Goal: Find specific page/section: Find specific page/section

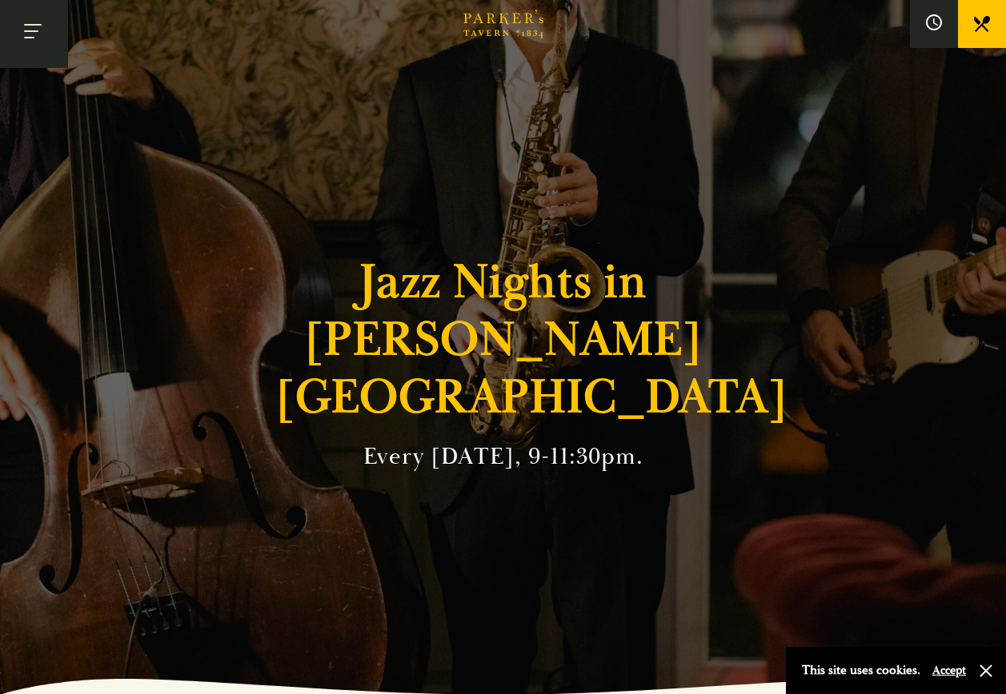
drag, startPoint x: 506, startPoint y: 260, endPoint x: 25, endPoint y: 25, distance: 535.2
click at [25, 24] on button "Toggle navigation" at bounding box center [34, 34] width 68 height 68
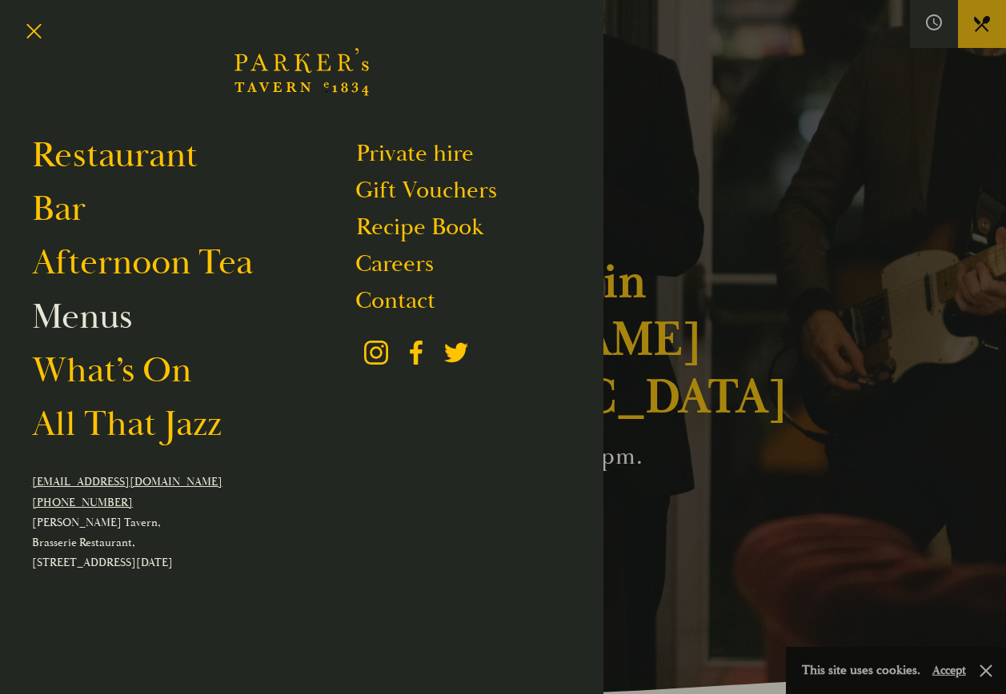
click at [76, 316] on link "Menus" at bounding box center [82, 316] width 100 height 45
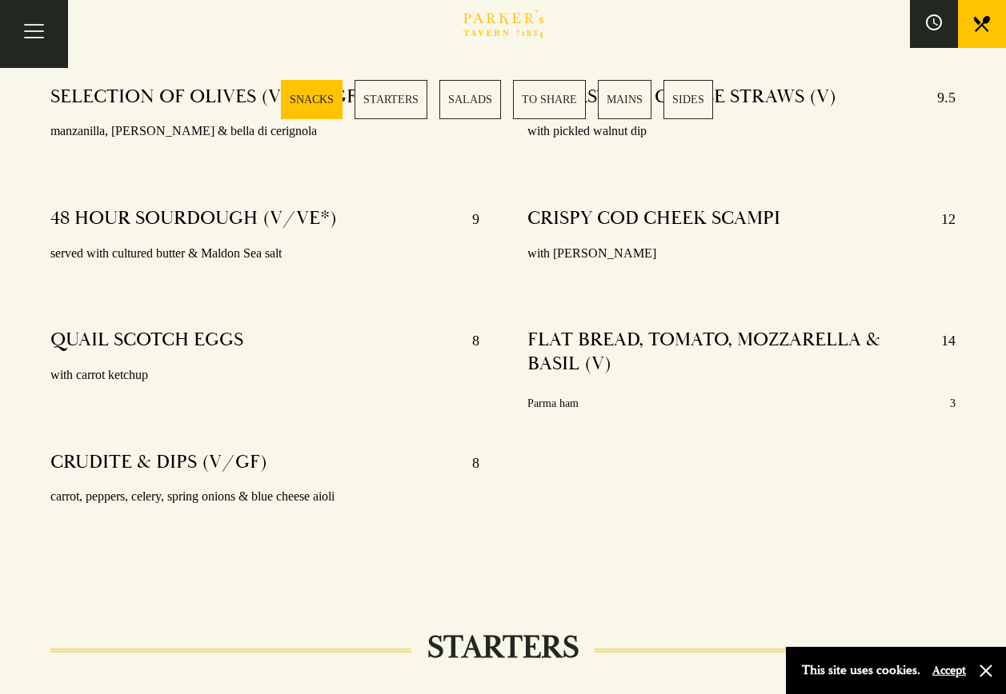
scroll to position [640, 0]
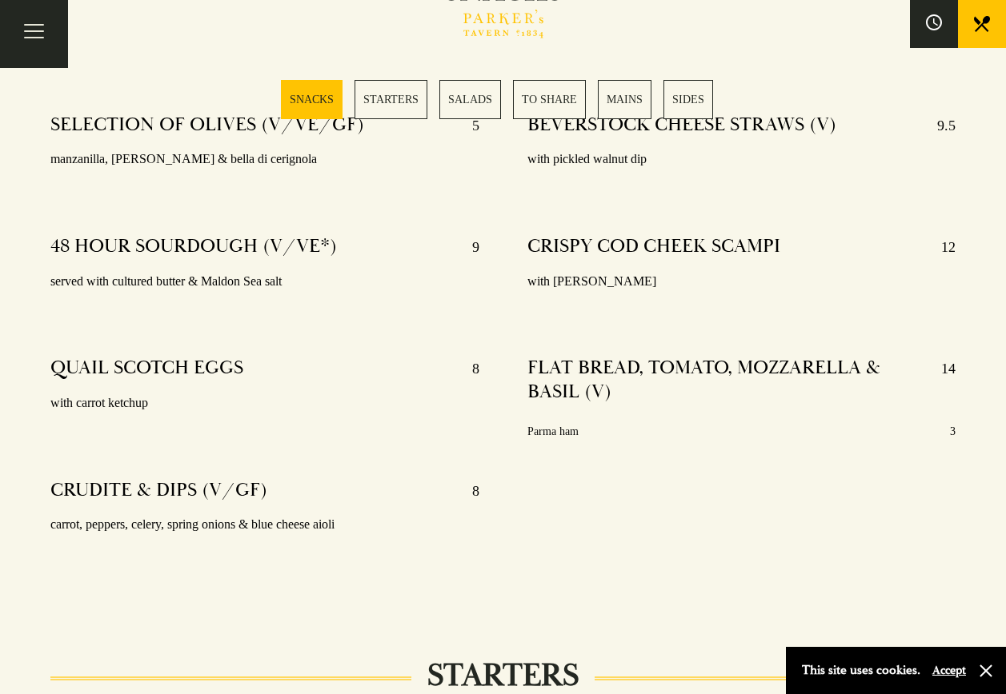
click at [636, 100] on link "MAINS" at bounding box center [625, 99] width 54 height 39
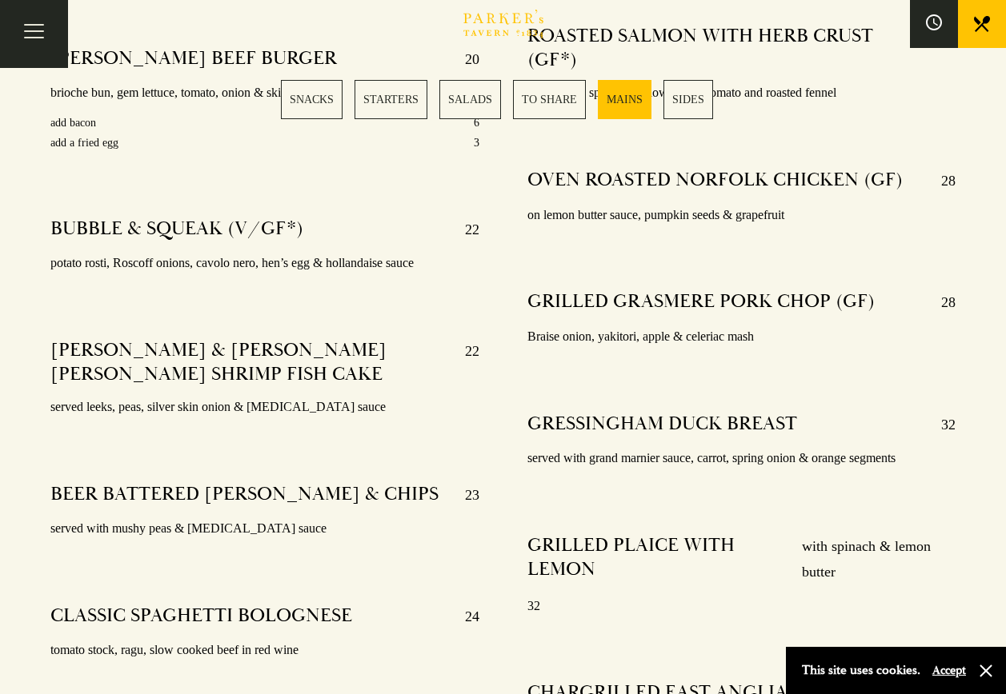
scroll to position [2747, 0]
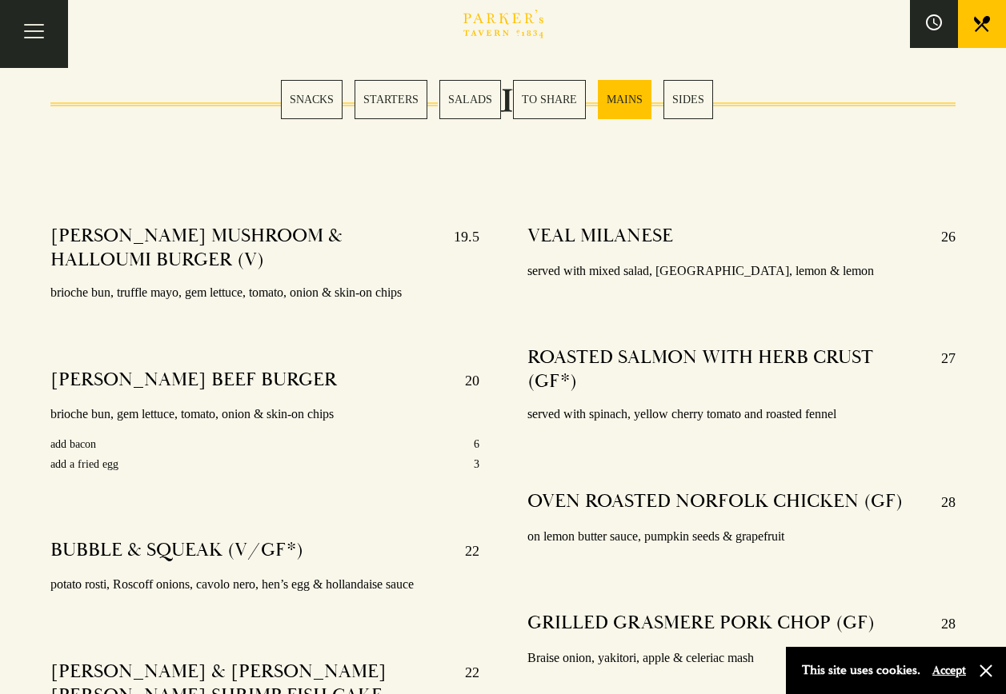
click at [171, 126] on section "SNACKS STARTERS SALADS TO SHARE MAINS SIDES" at bounding box center [503, 99] width 1006 height 119
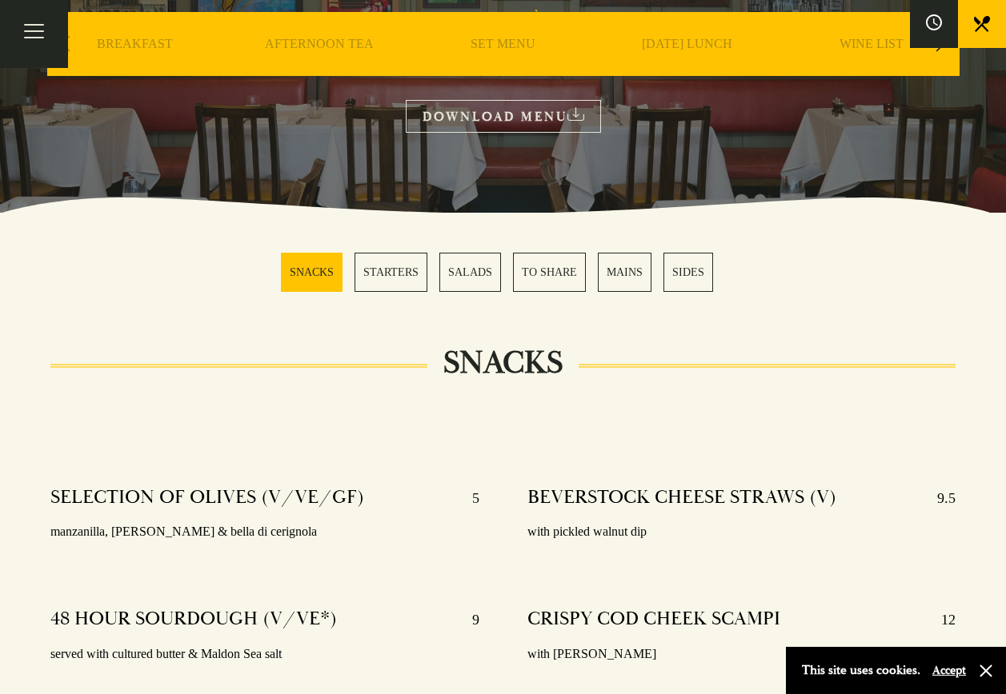
scroll to position [0, 0]
